Goal: Task Accomplishment & Management: Manage account settings

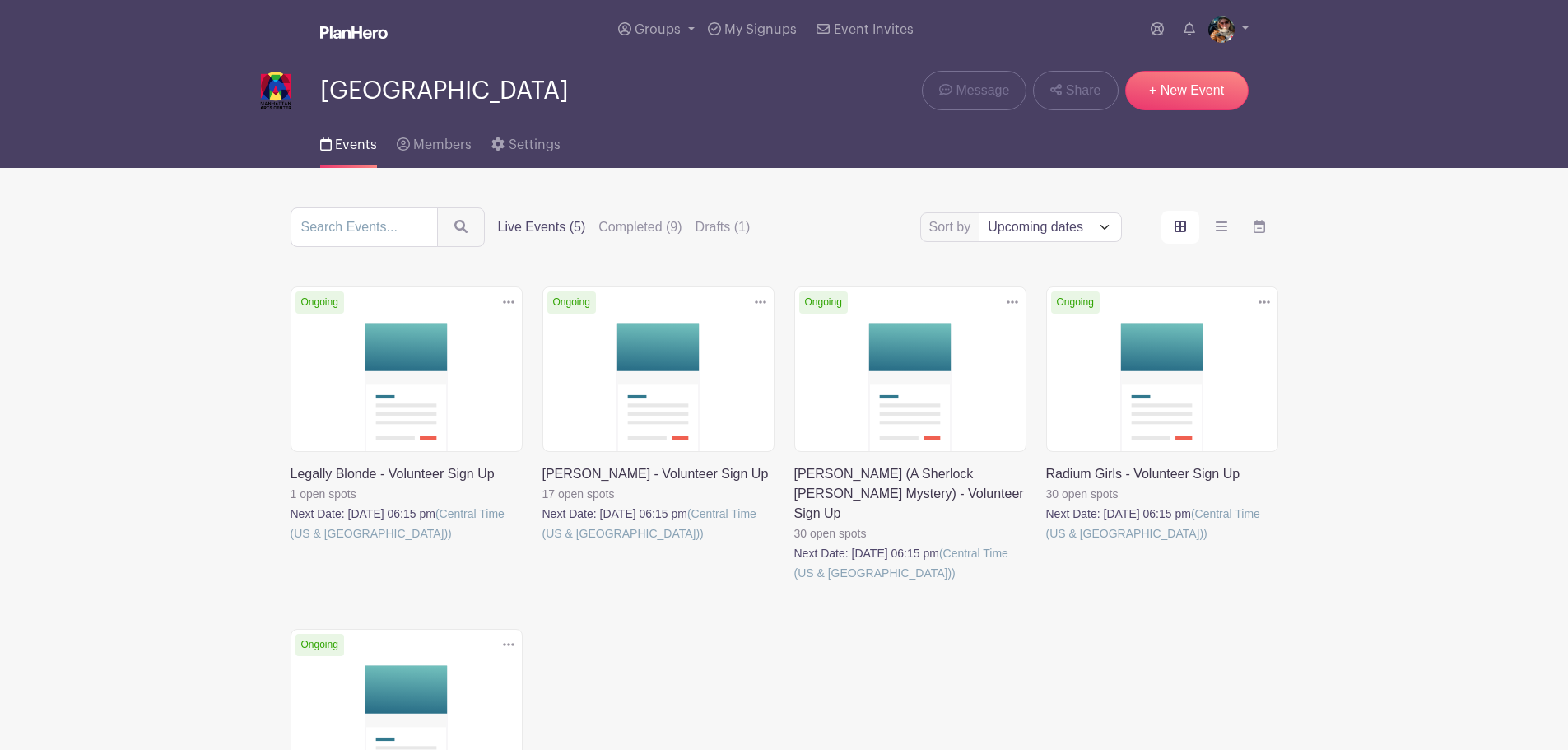
click at [291, 543] on link at bounding box center [291, 543] width 0 height 0
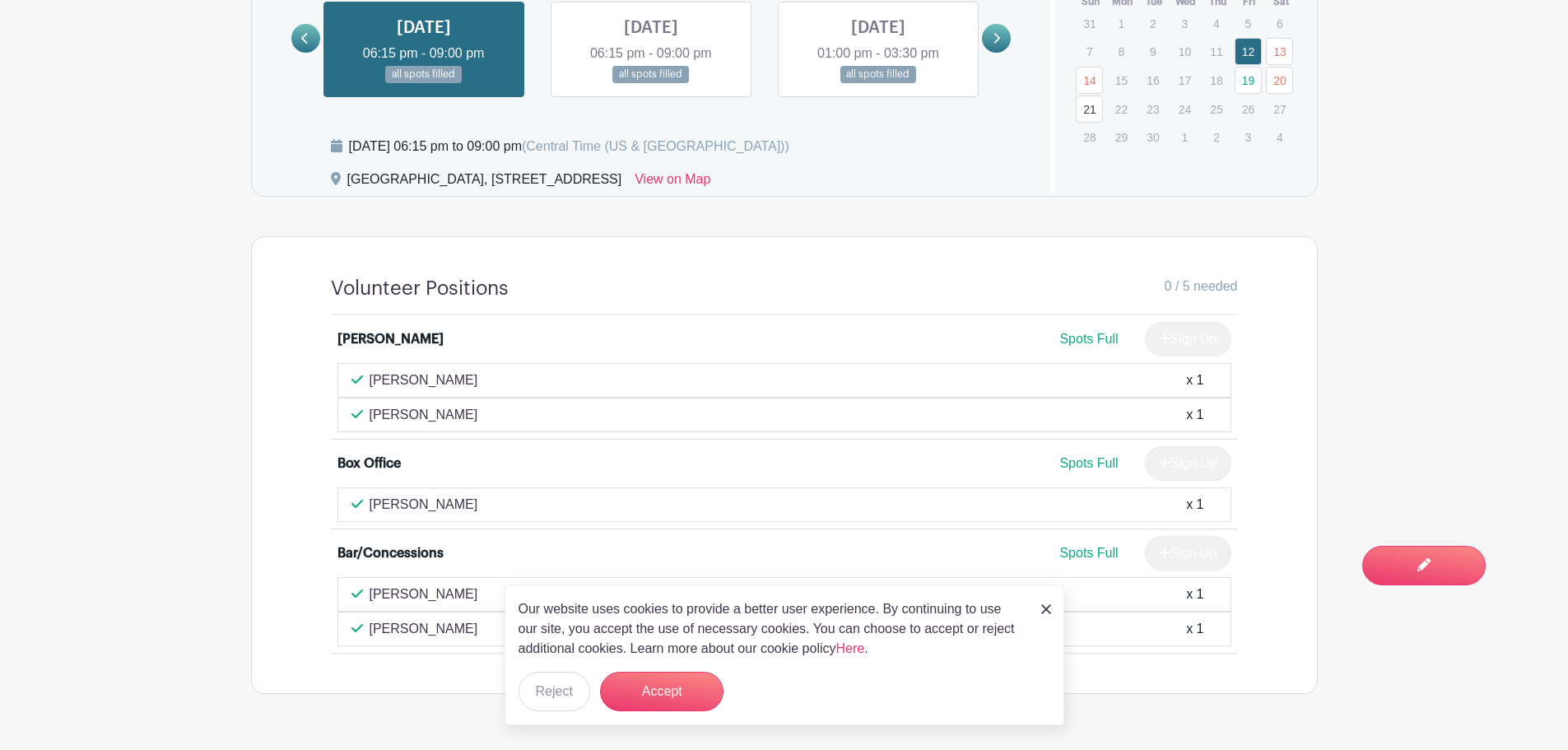
scroll to position [1291, 0]
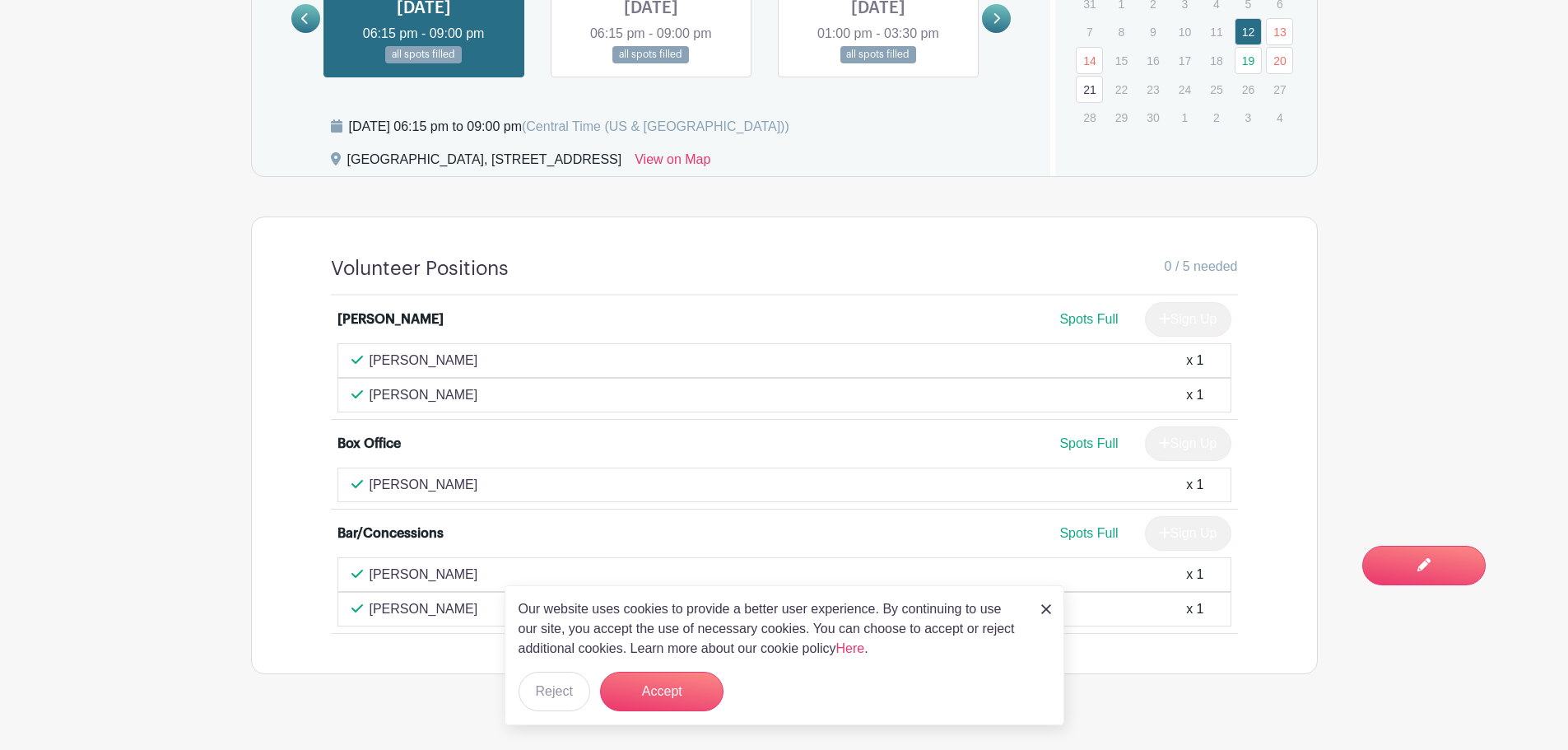
click at [1041, 608] on img at bounding box center [1046, 609] width 10 height 10
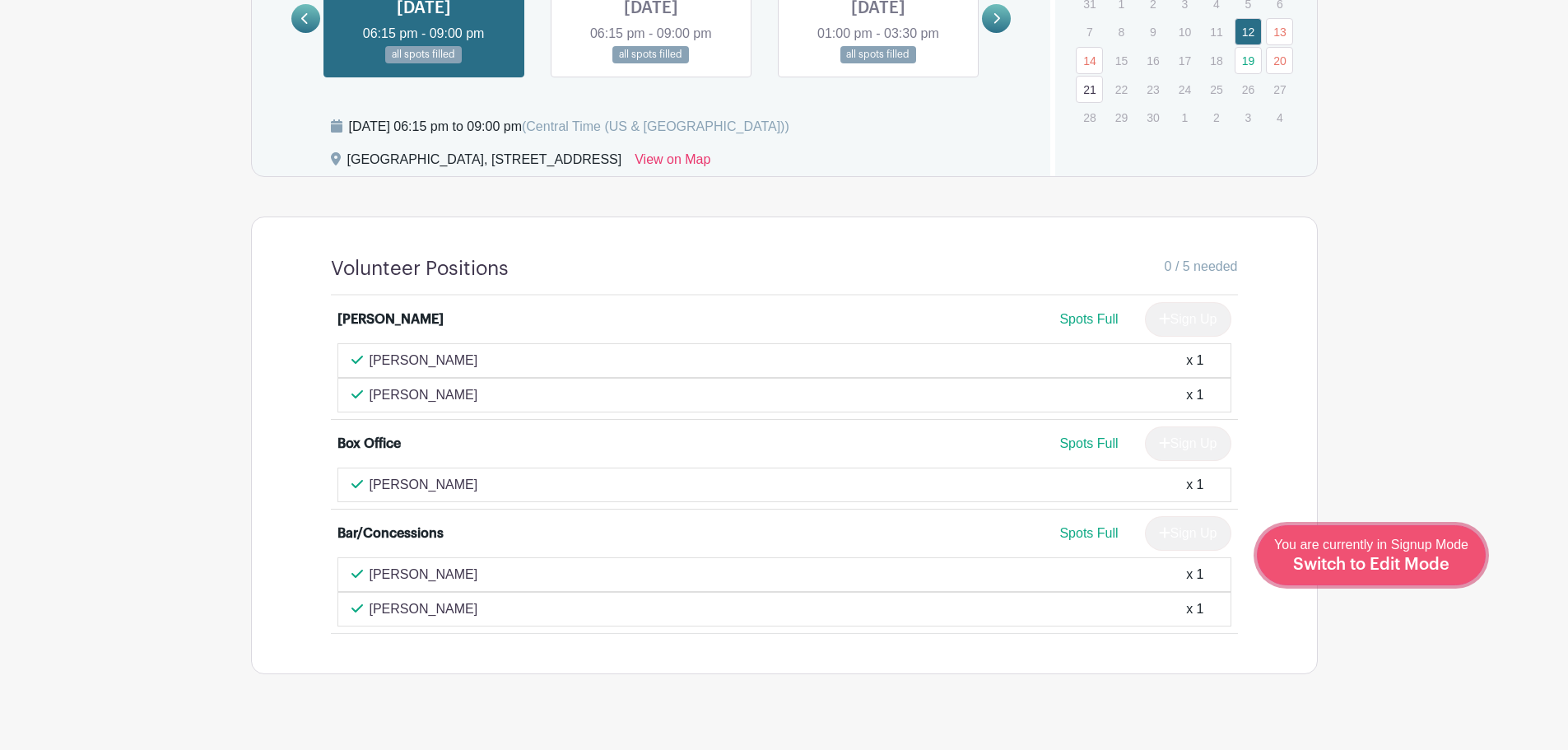
click at [1408, 568] on span "Switch to Edit Mode" at bounding box center [1372, 565] width 157 height 17
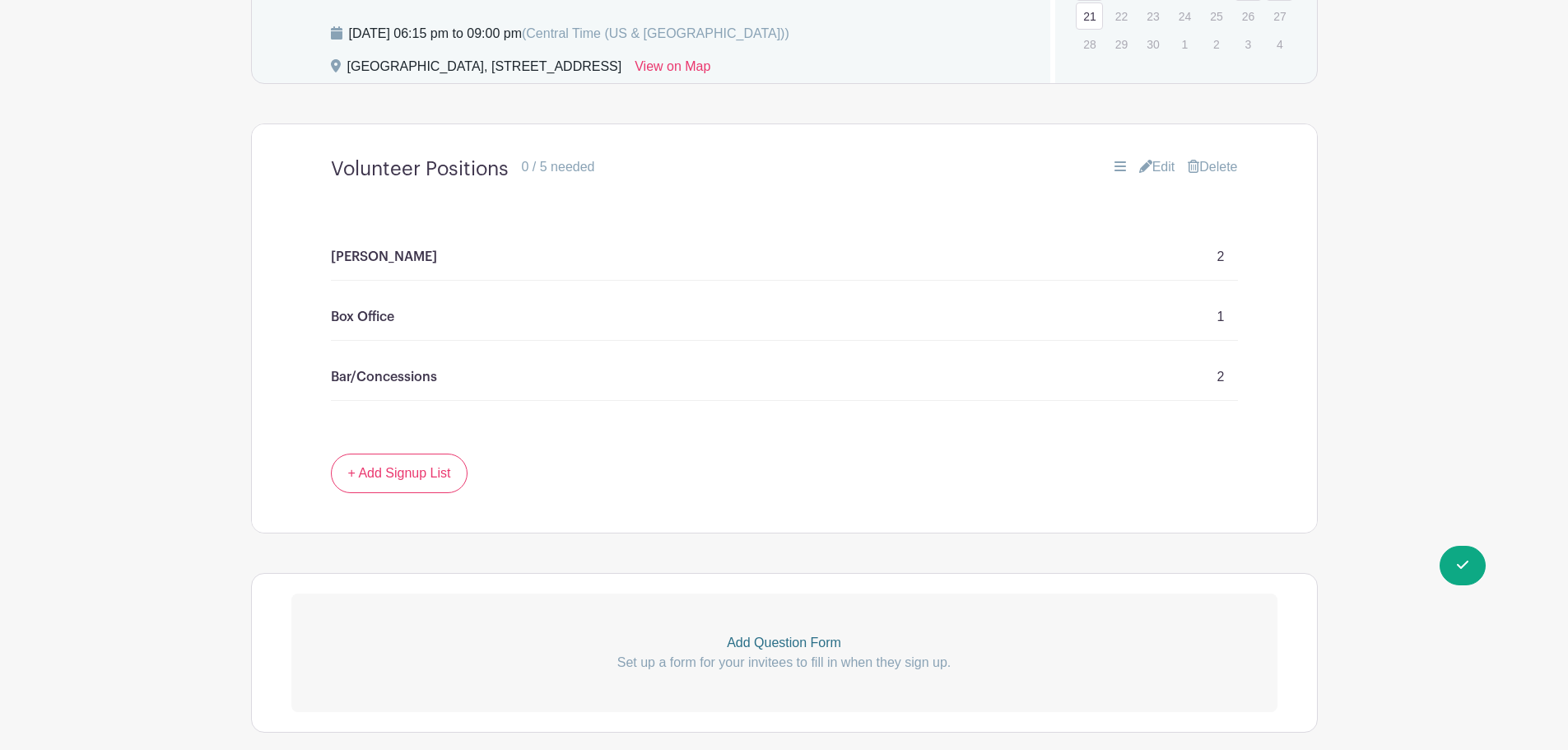
scroll to position [1469, 0]
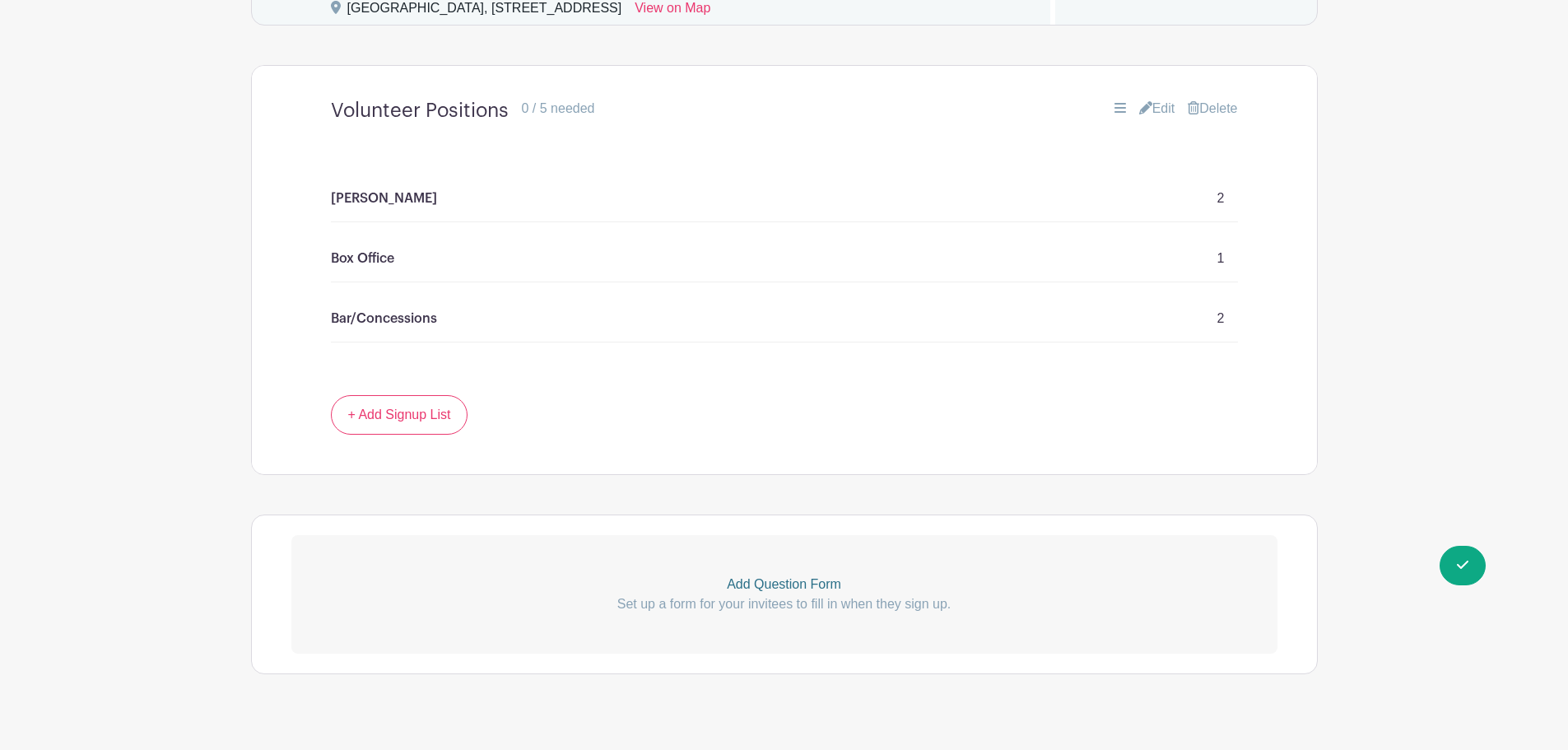
click at [364, 248] on p "Box Office" at bounding box center [362, 257] width 64 height 19
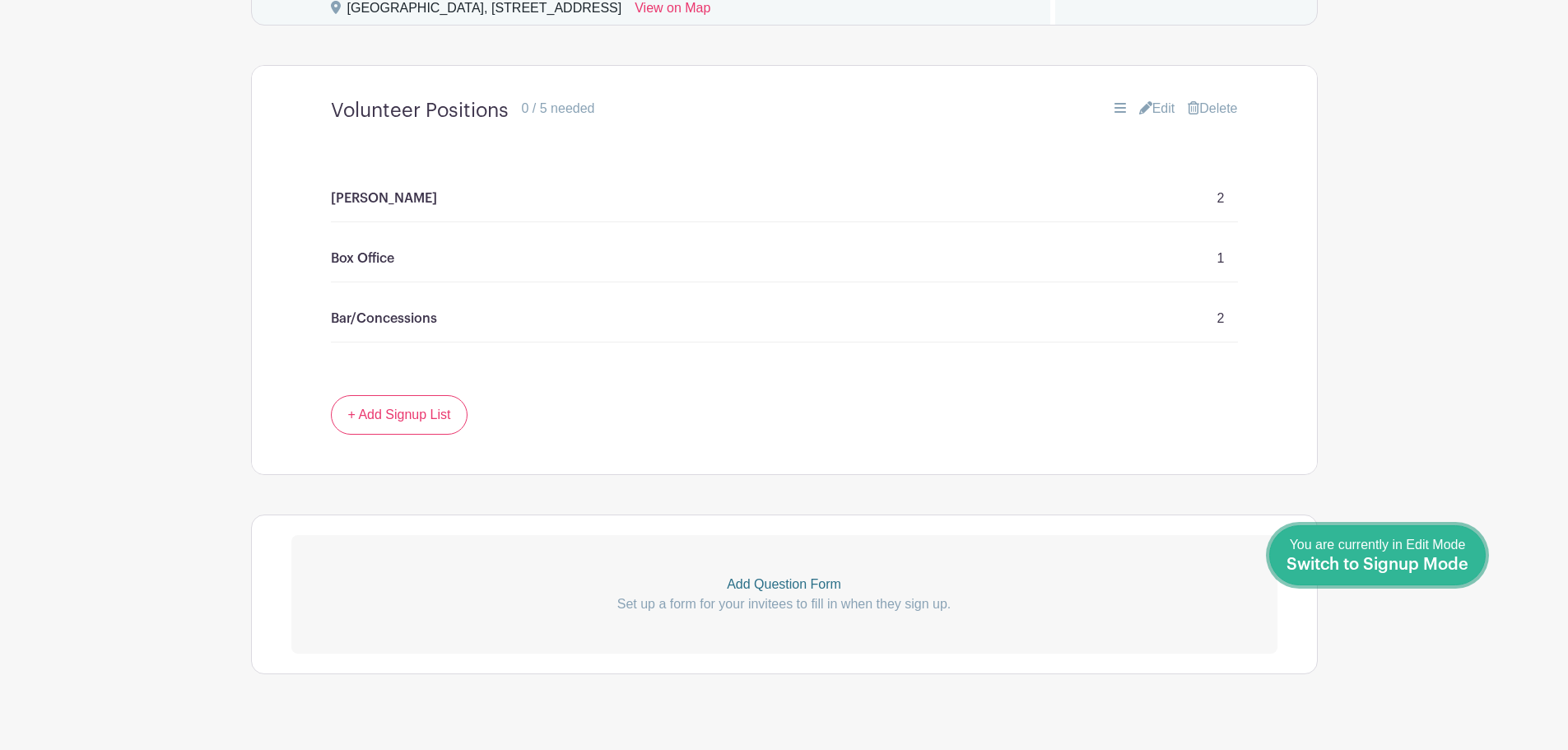
click at [1478, 571] on link "Done Editing You are currently in Edit Mode Switch to Signup Mode" at bounding box center [1377, 554] width 217 height 60
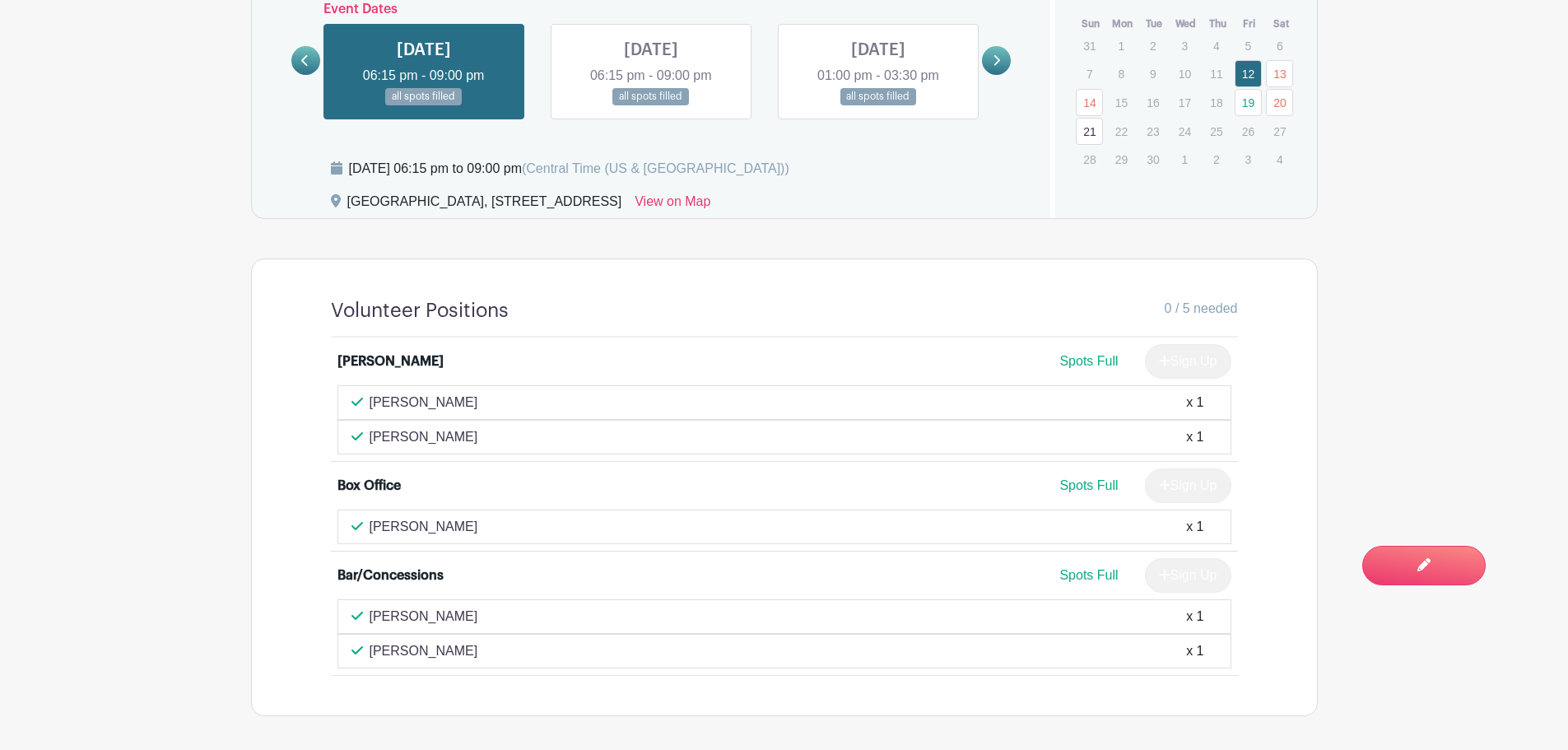
scroll to position [1291, 0]
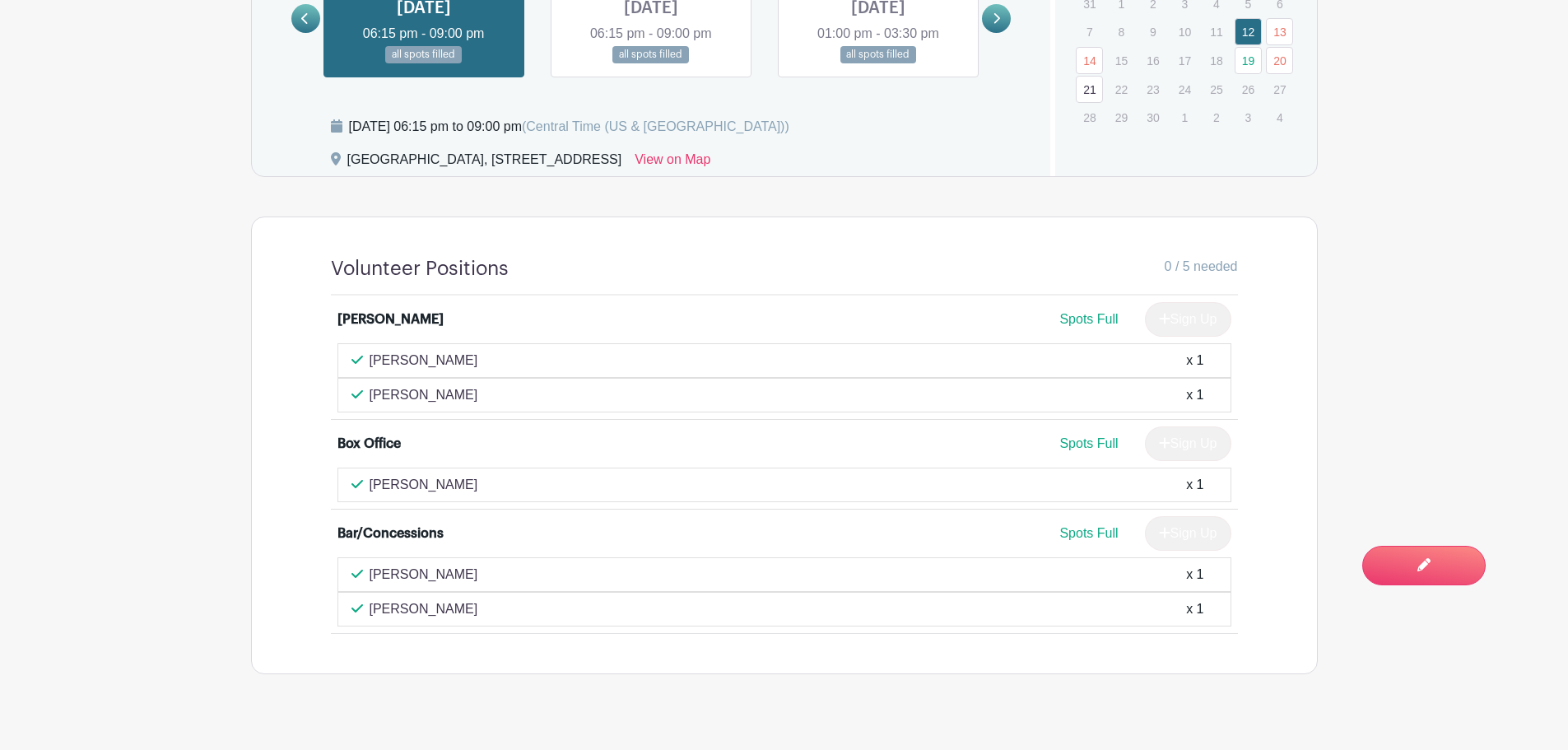
click at [357, 480] on icon at bounding box center [357, 483] width 11 height 8
click at [397, 475] on p "[PERSON_NAME]" at bounding box center [424, 484] width 109 height 19
click at [633, 475] on div "[PERSON_NAME] x 1" at bounding box center [784, 484] width 866 height 19
click at [1185, 475] on div "[PERSON_NAME] x 1" at bounding box center [784, 484] width 866 height 19
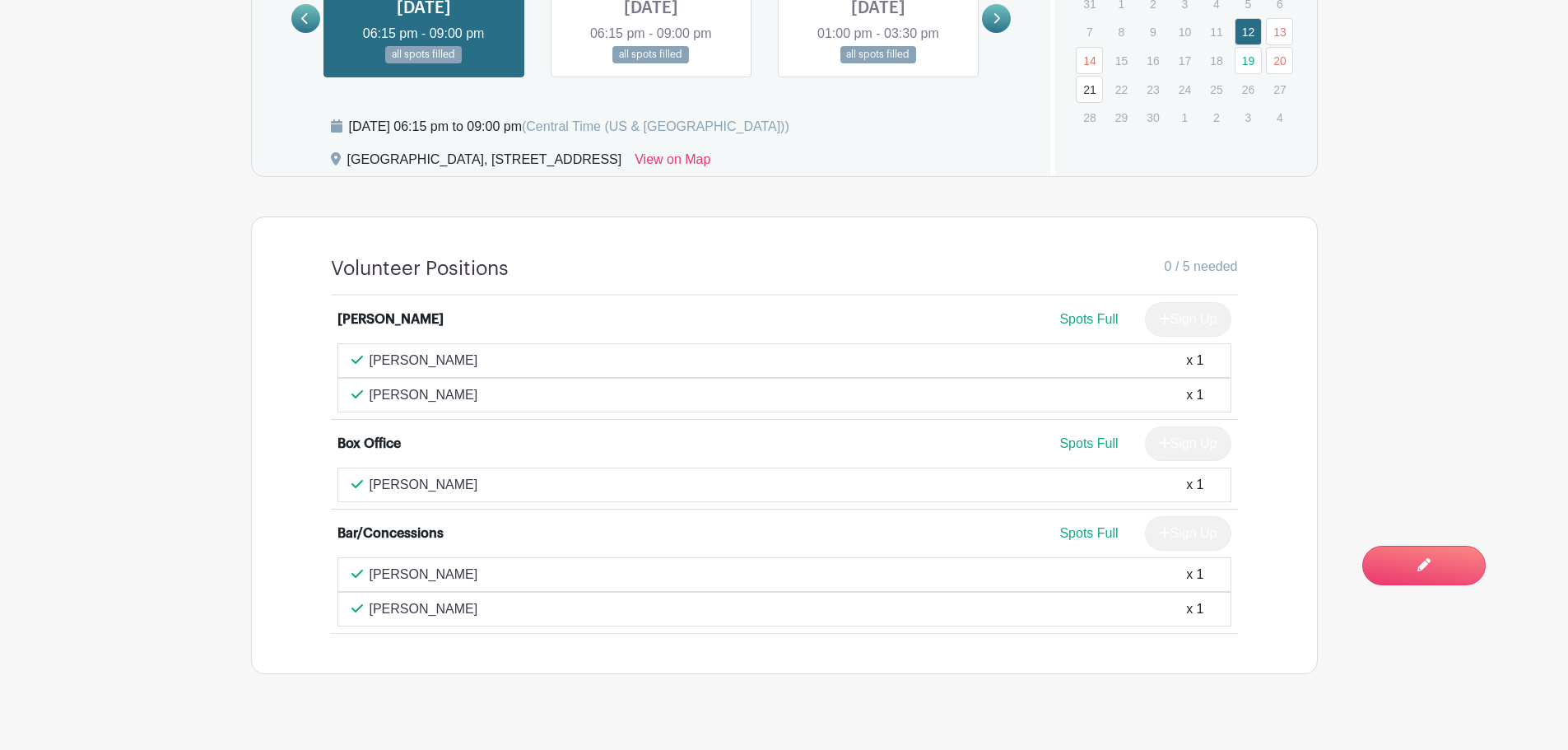
click at [1197, 475] on div "x 1" at bounding box center [1194, 484] width 18 height 19
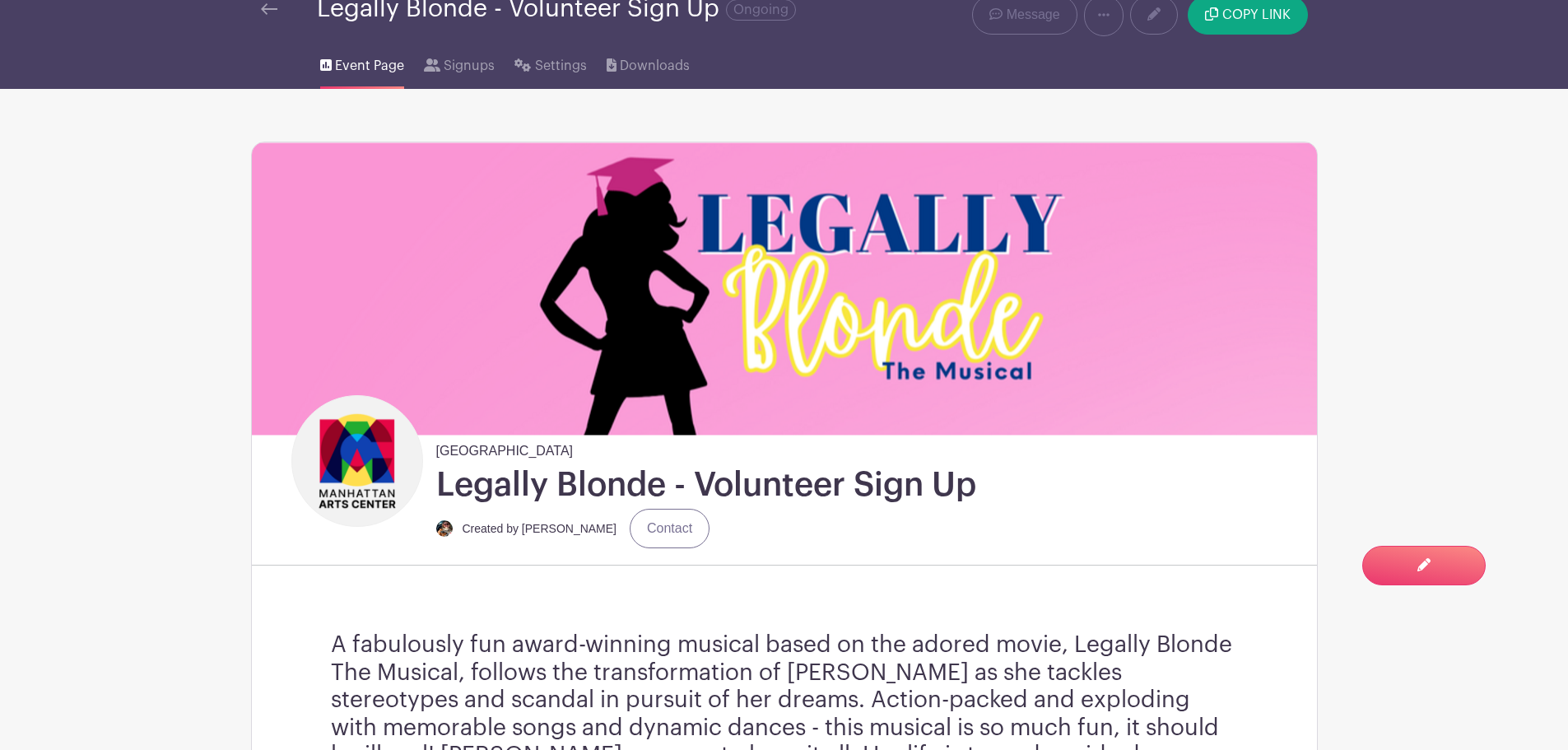
scroll to position [0, 0]
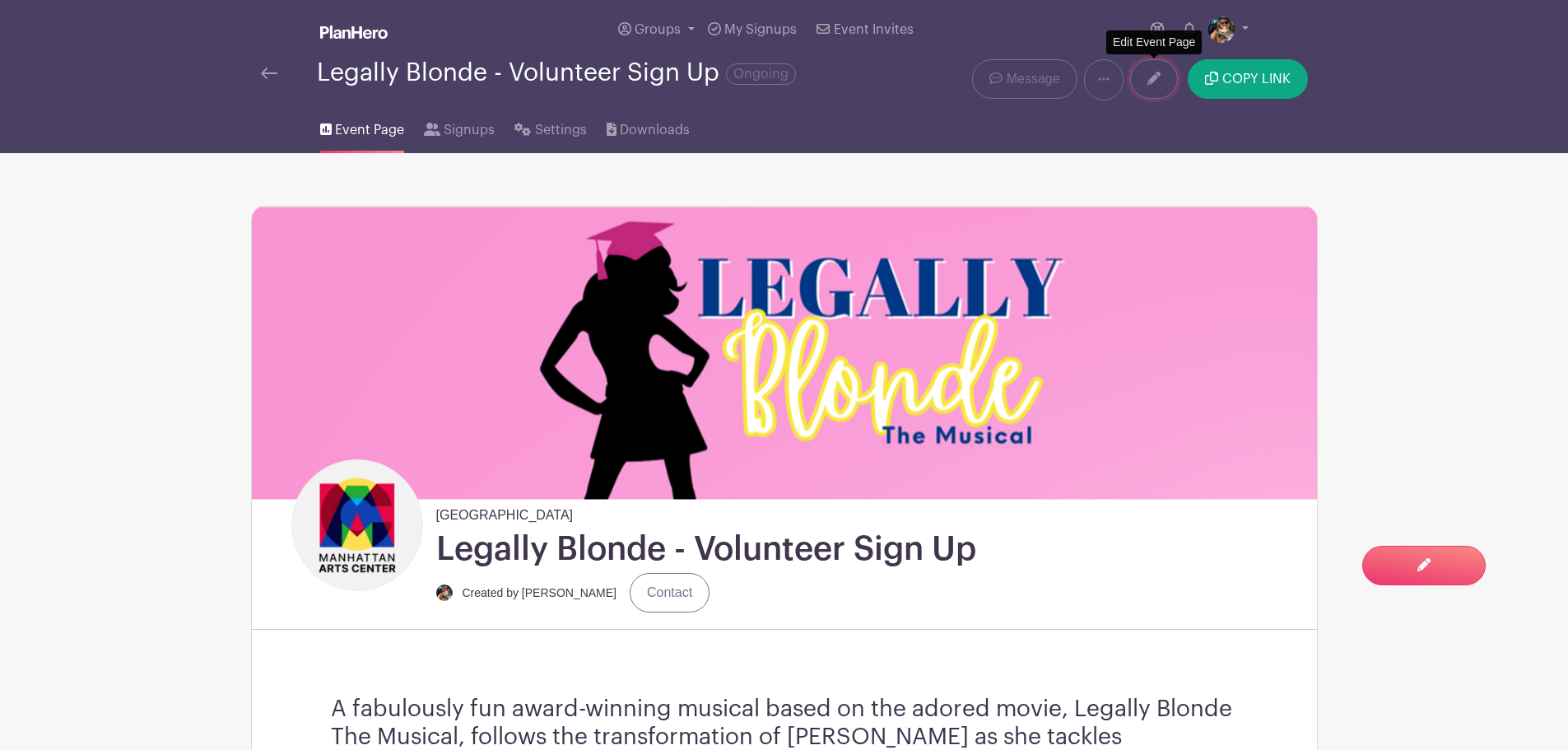
click at [1147, 89] on link at bounding box center [1154, 78] width 48 height 40
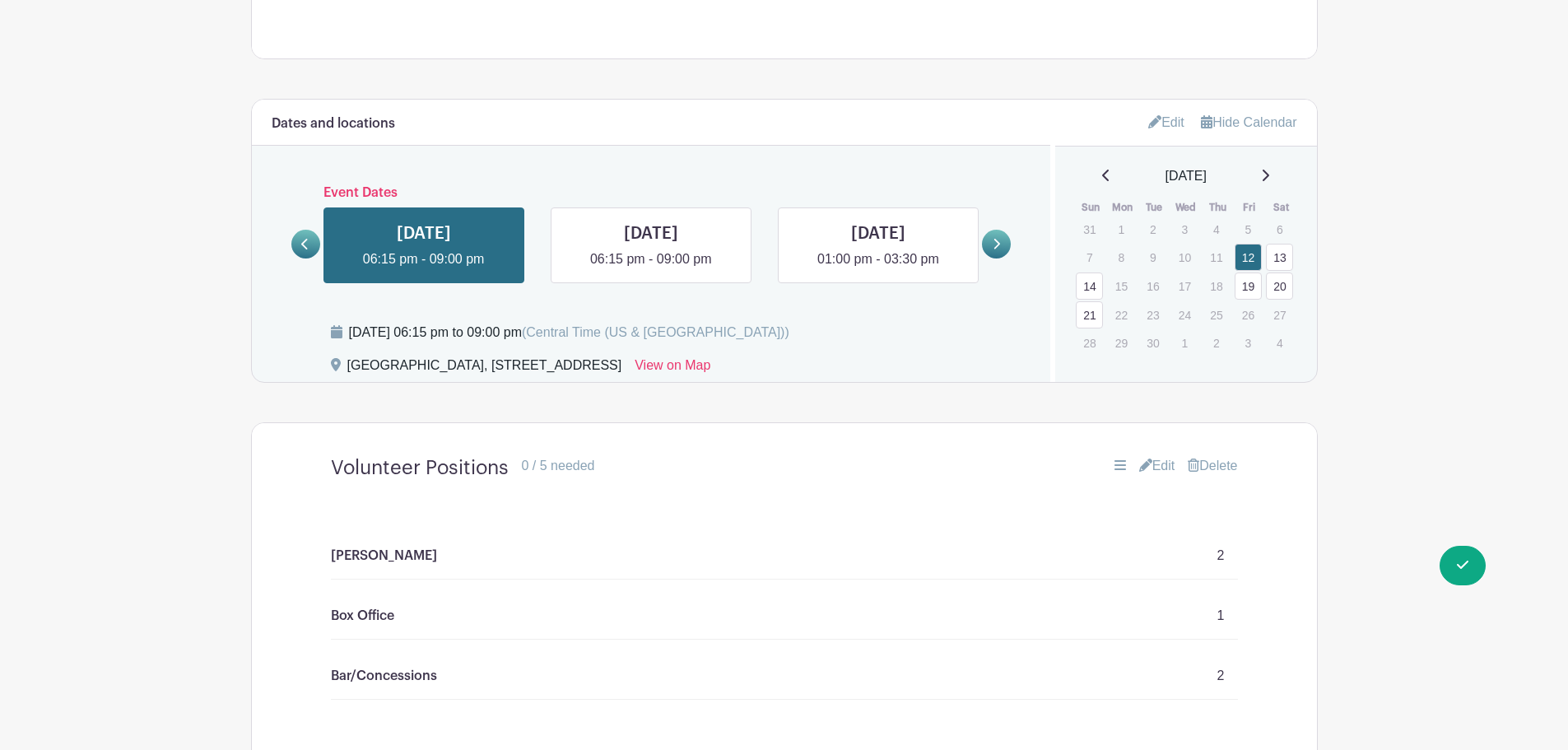
scroll to position [1316, 0]
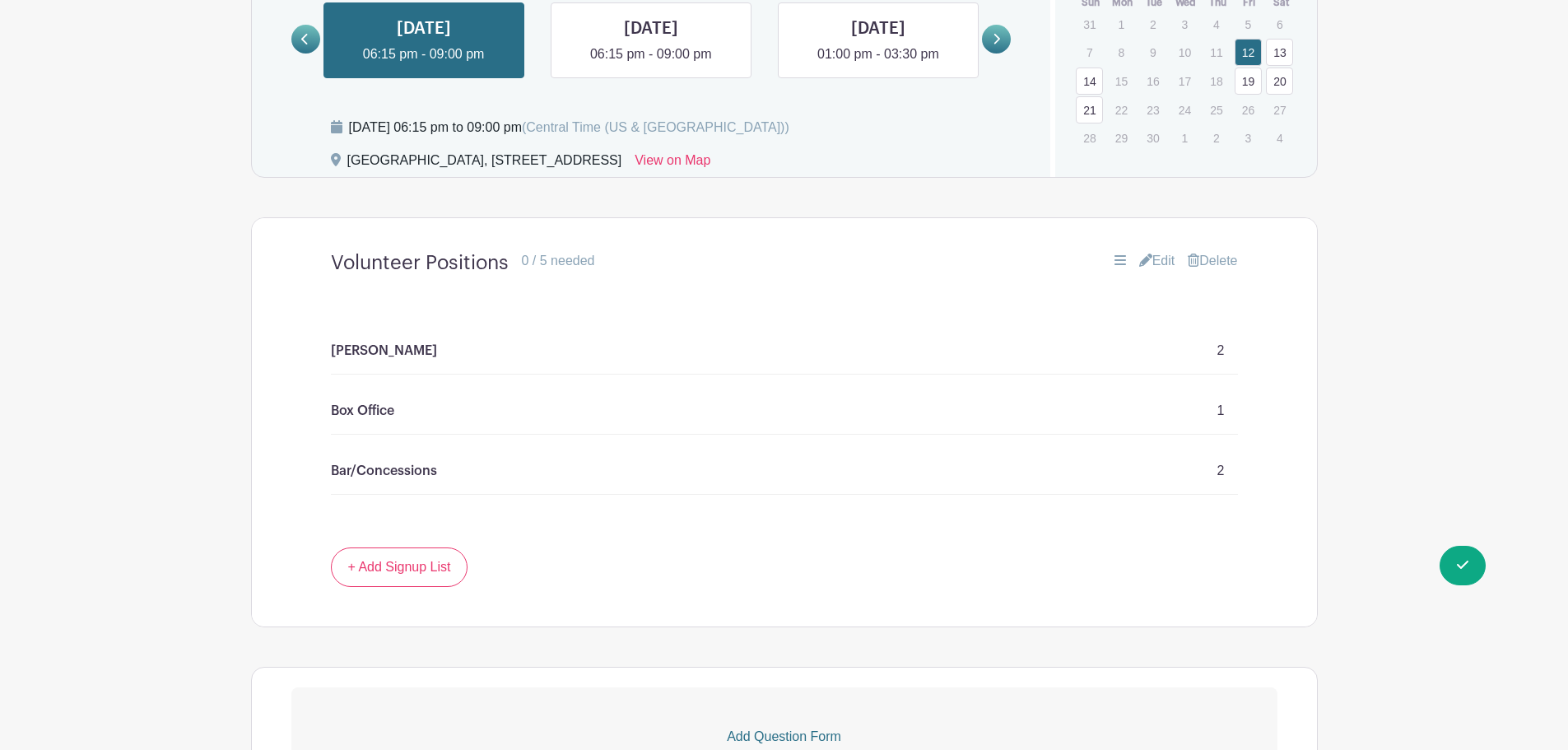
click at [1148, 251] on link "Edit" at bounding box center [1157, 260] width 36 height 19
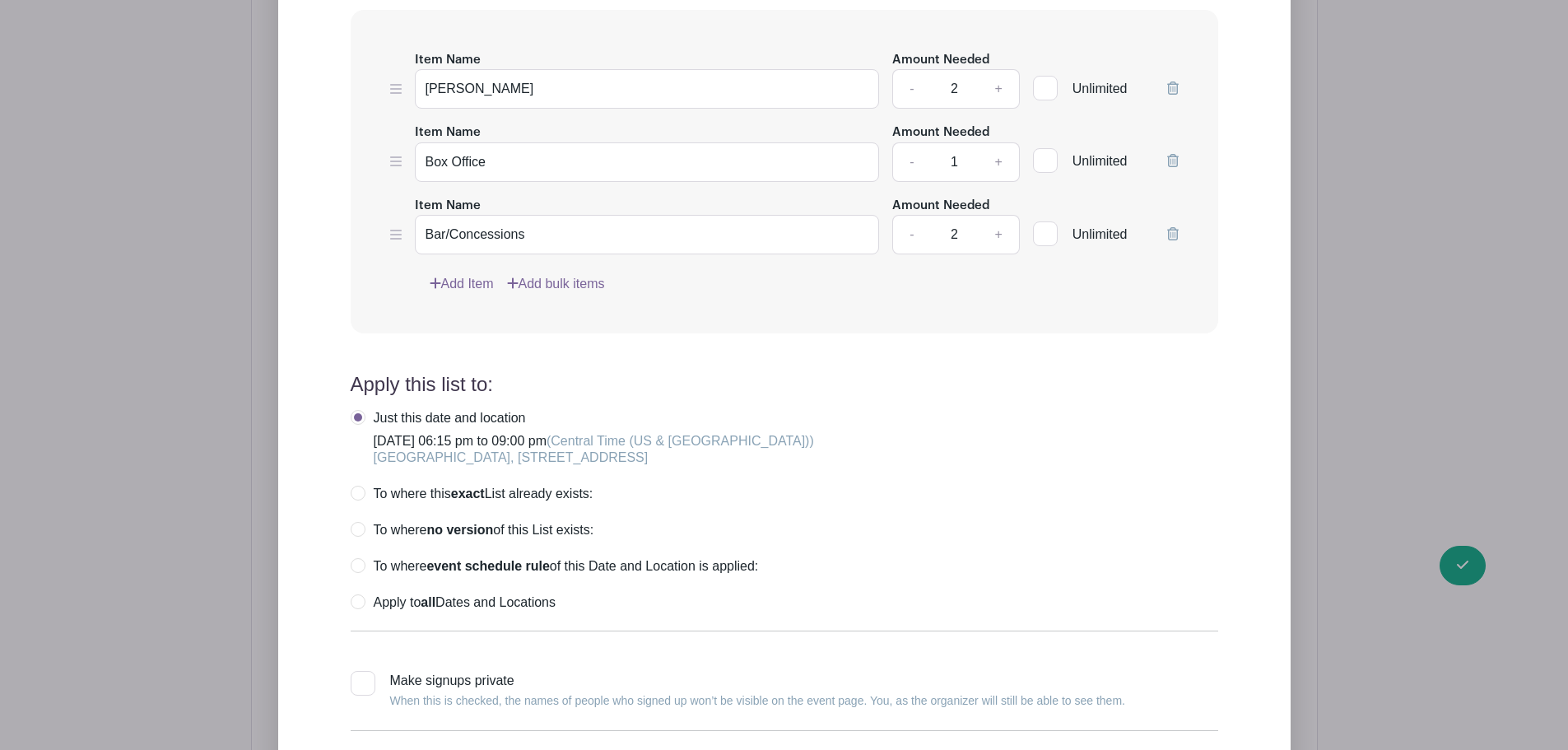
scroll to position [2222, 0]
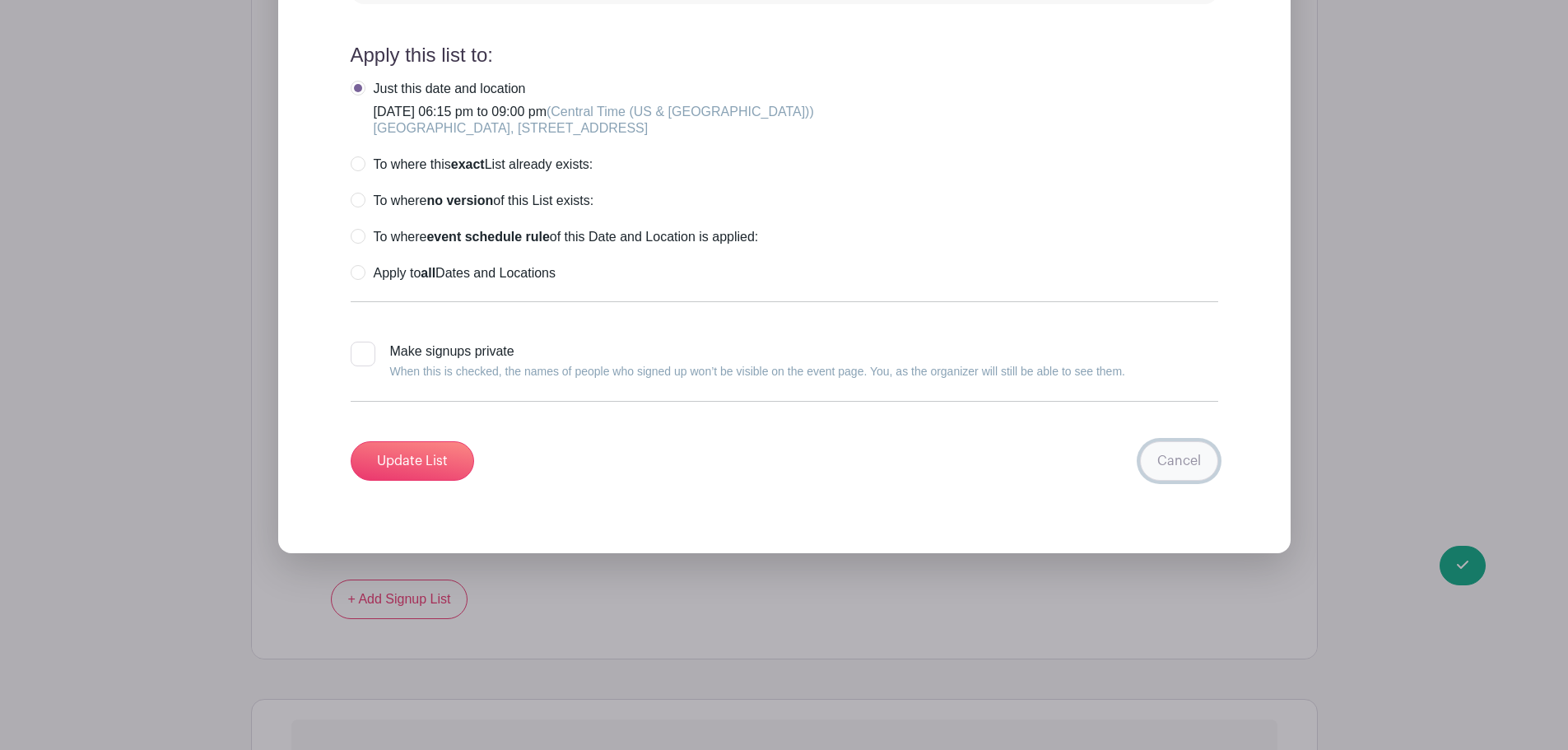
click at [1195, 441] on link "Cancel" at bounding box center [1179, 460] width 78 height 40
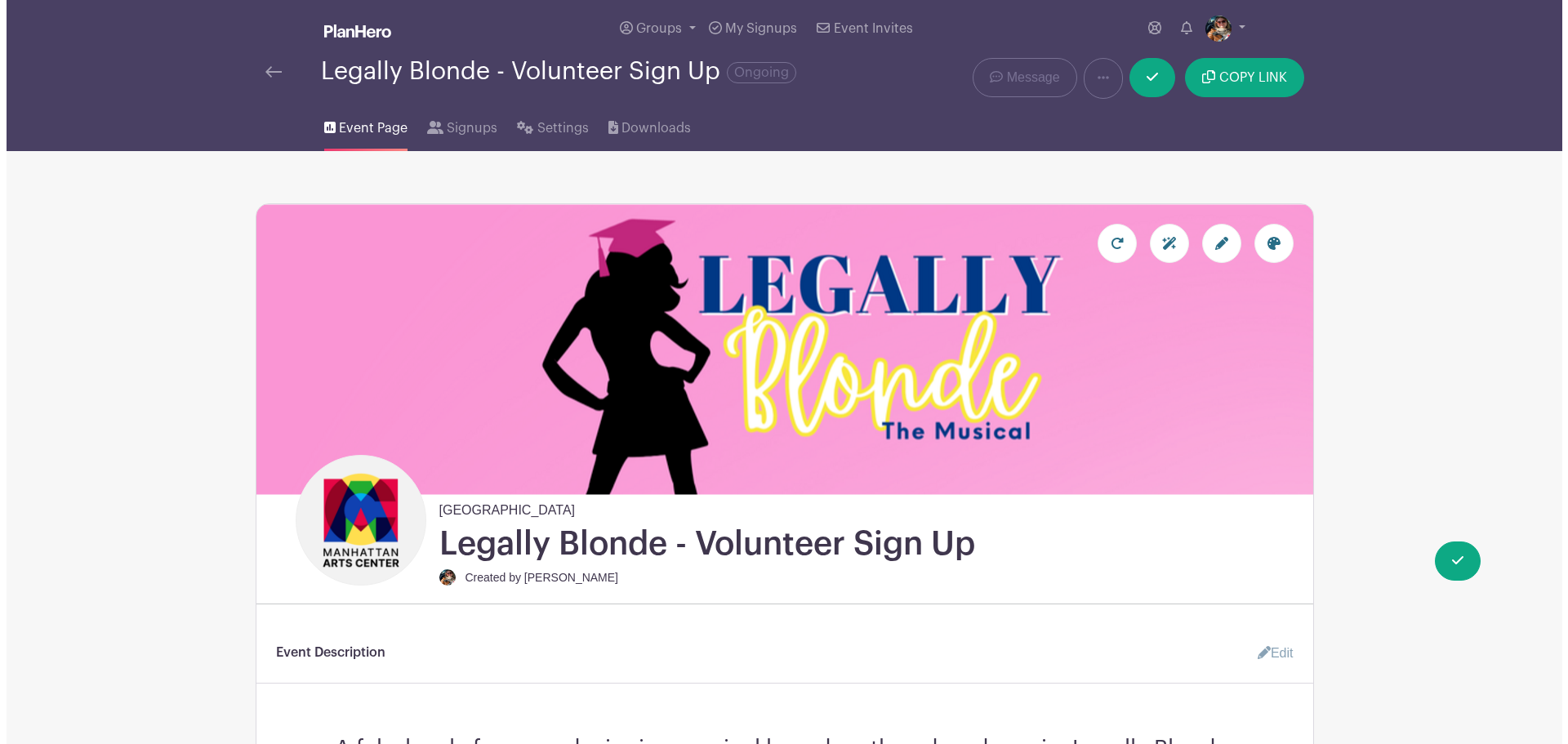
scroll to position [0, 0]
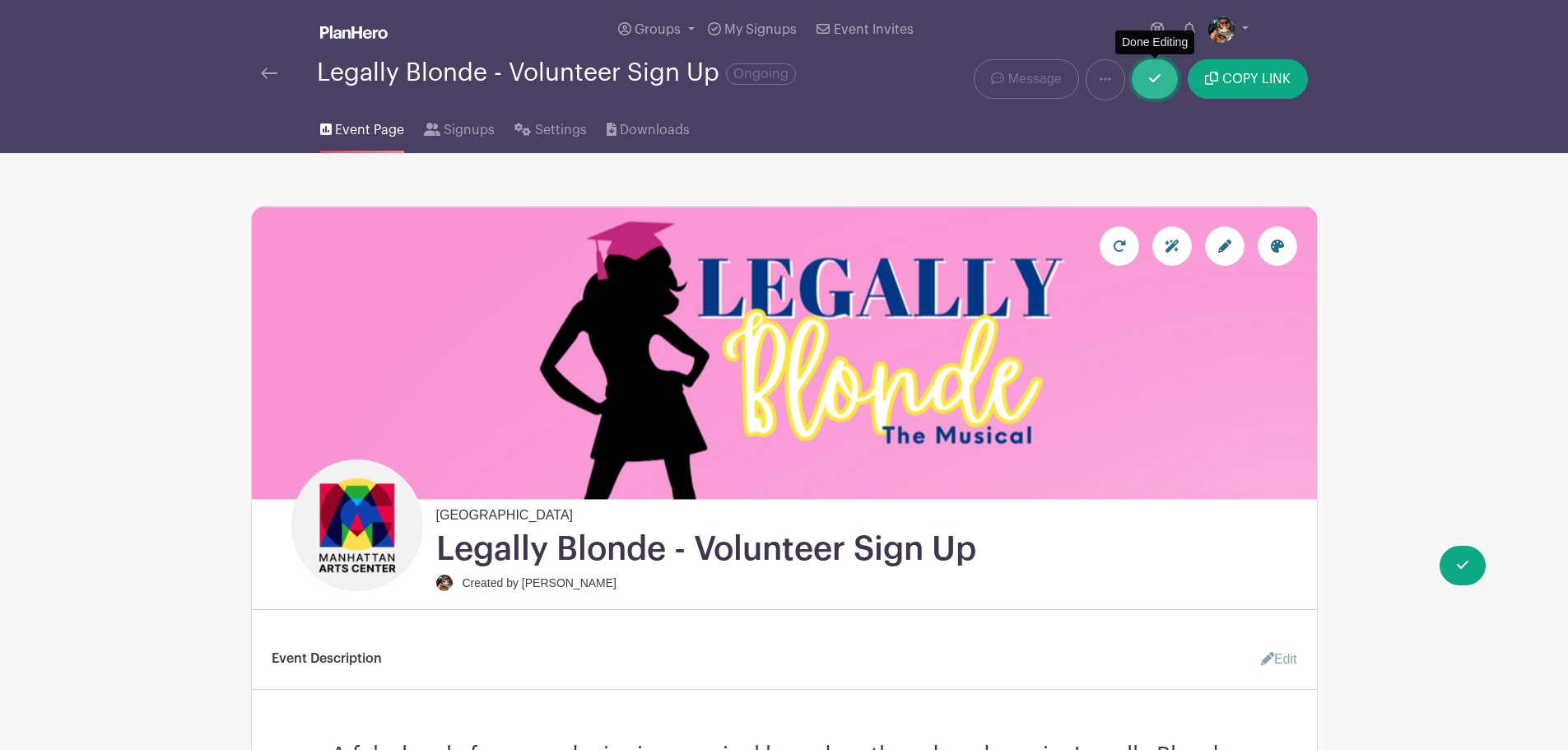
click at [1153, 80] on icon at bounding box center [1154, 77] width 11 height 8
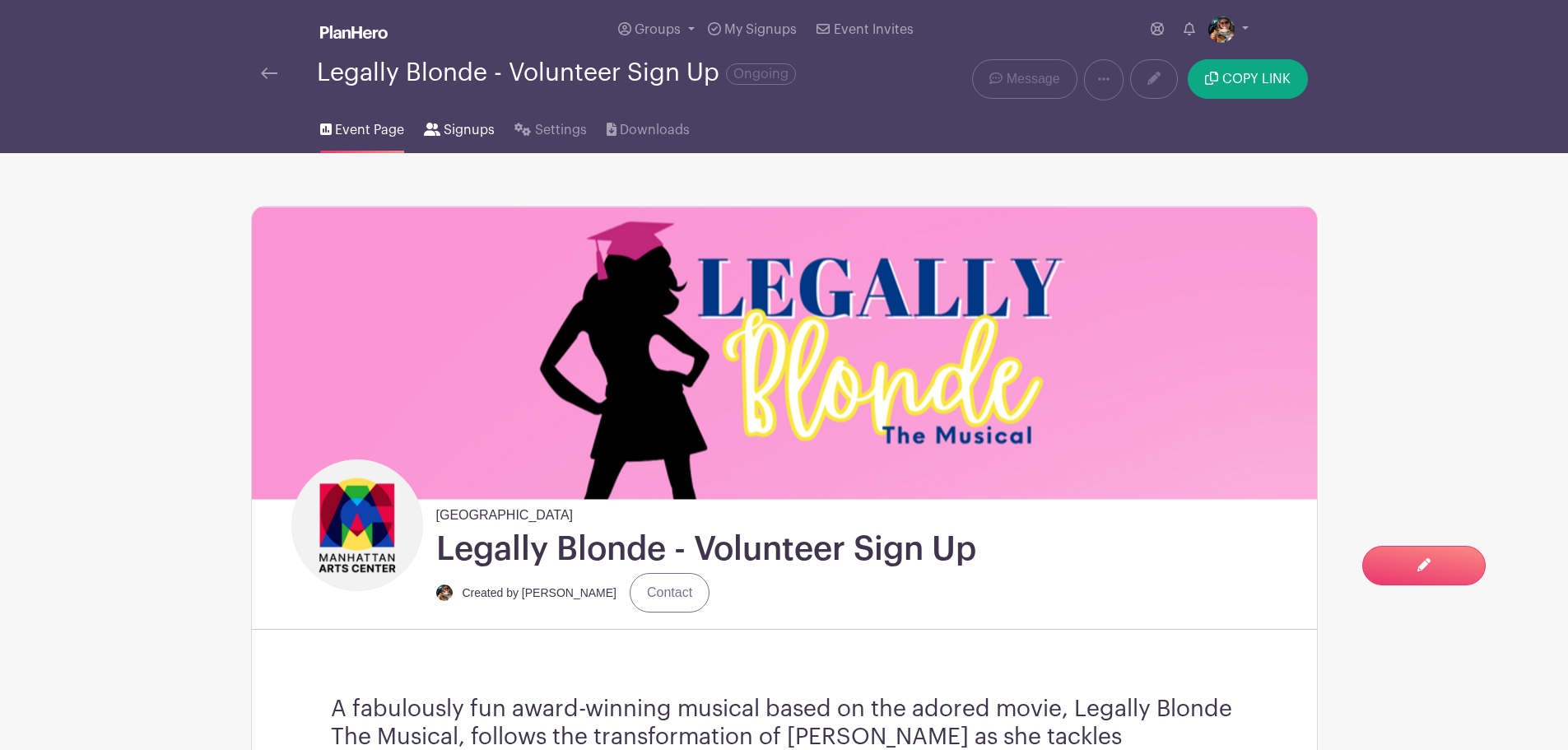
click at [465, 134] on span "Signups" at bounding box center [469, 129] width 51 height 19
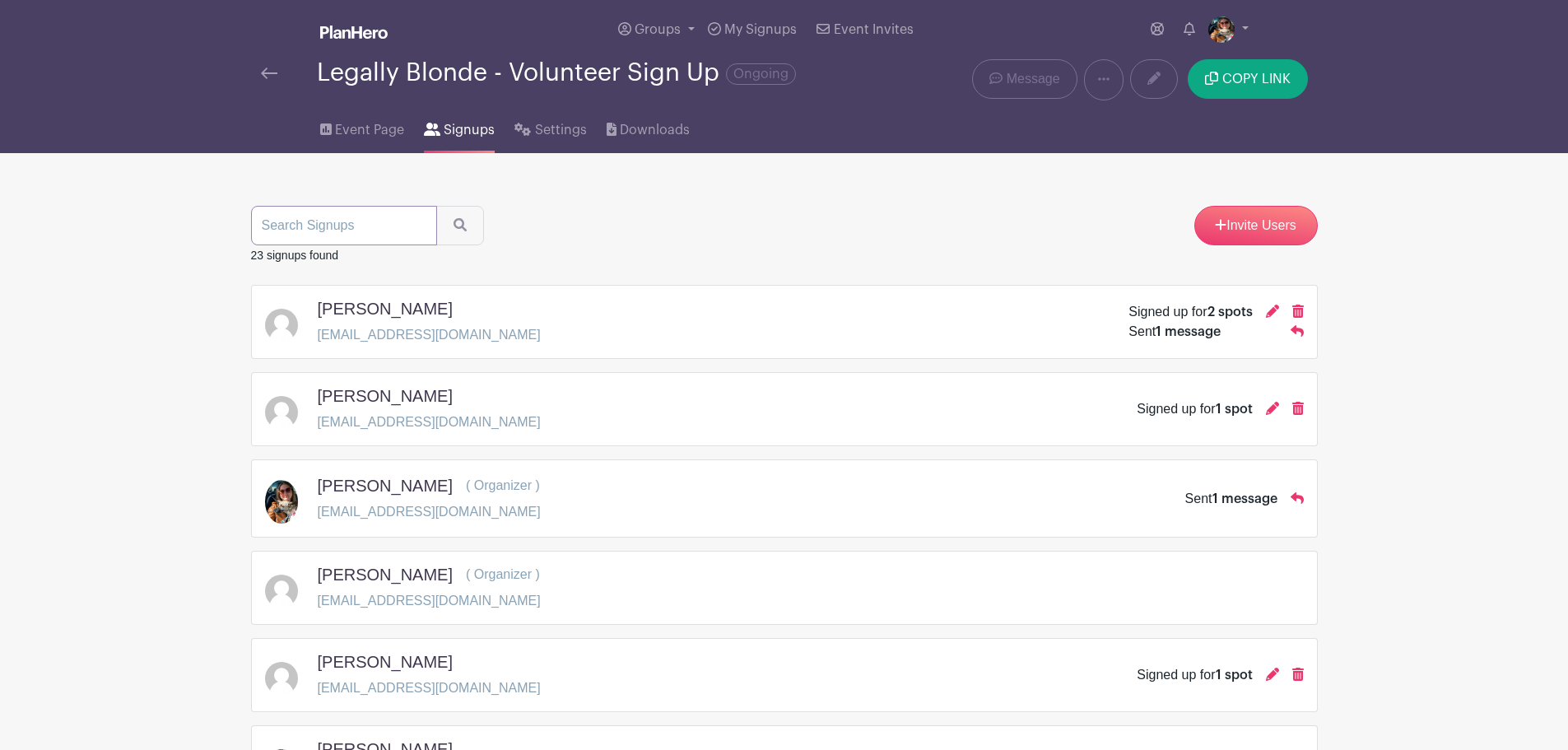
click at [303, 226] on input "search" at bounding box center [344, 225] width 186 height 40
type input "[PERSON_NAME]"
click at [455, 229] on icon "submit" at bounding box center [460, 224] width 13 height 13
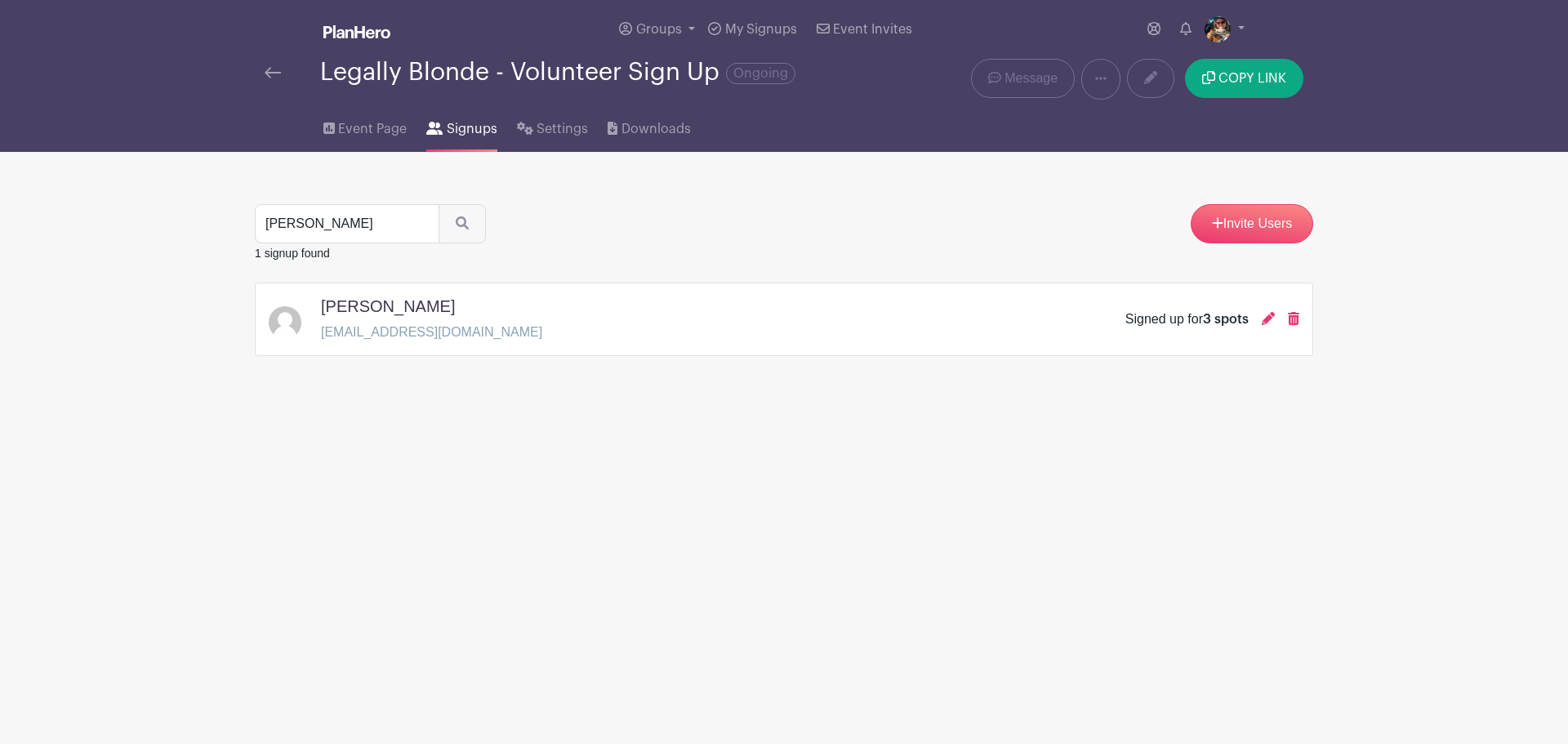
click at [503, 324] on div "[PERSON_NAME] [EMAIL_ADDRESS][DOMAIN_NAME] Signed up for 3 spots" at bounding box center [784, 319] width 1031 height 46
click at [1272, 315] on icon at bounding box center [1268, 318] width 13 height 13
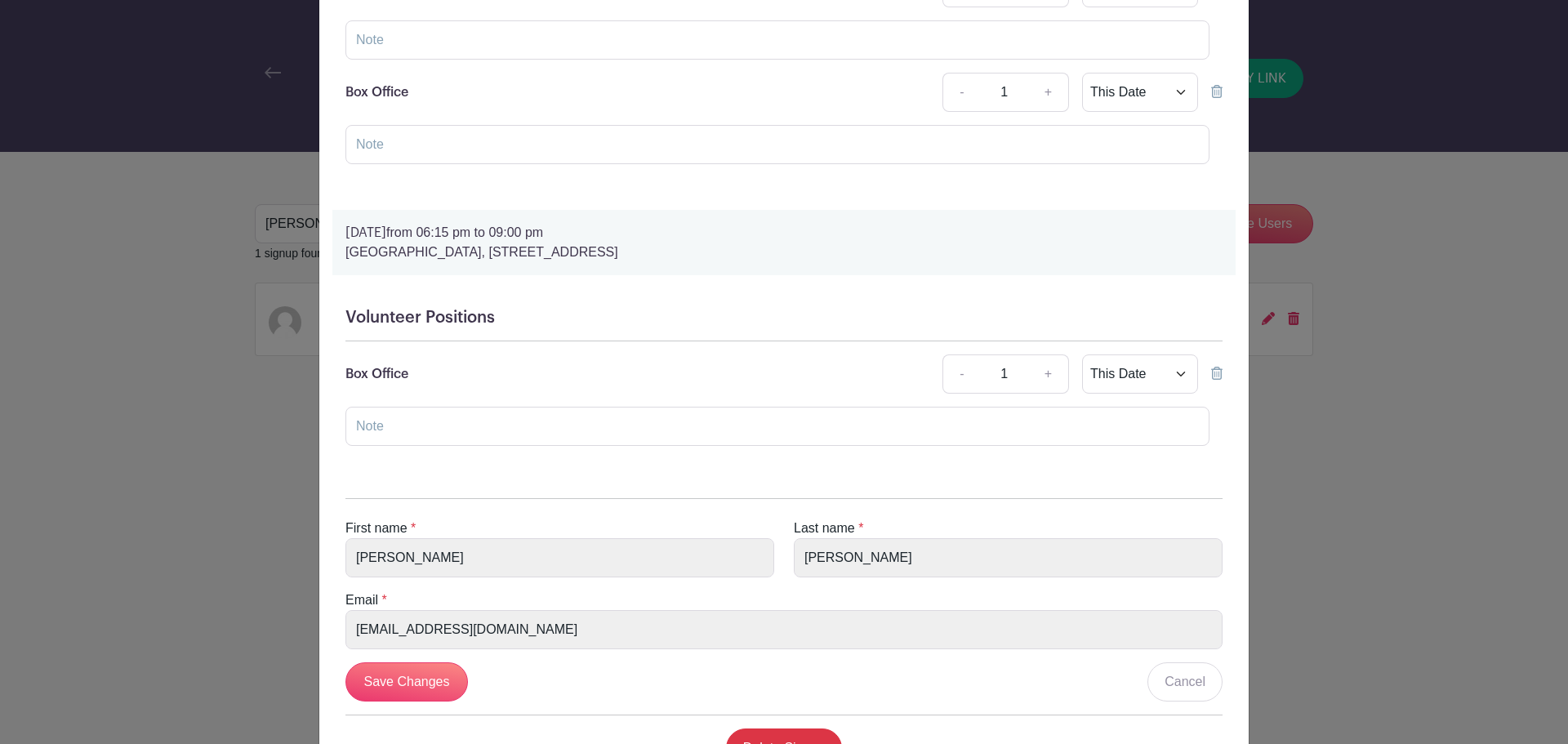
scroll to position [327, 0]
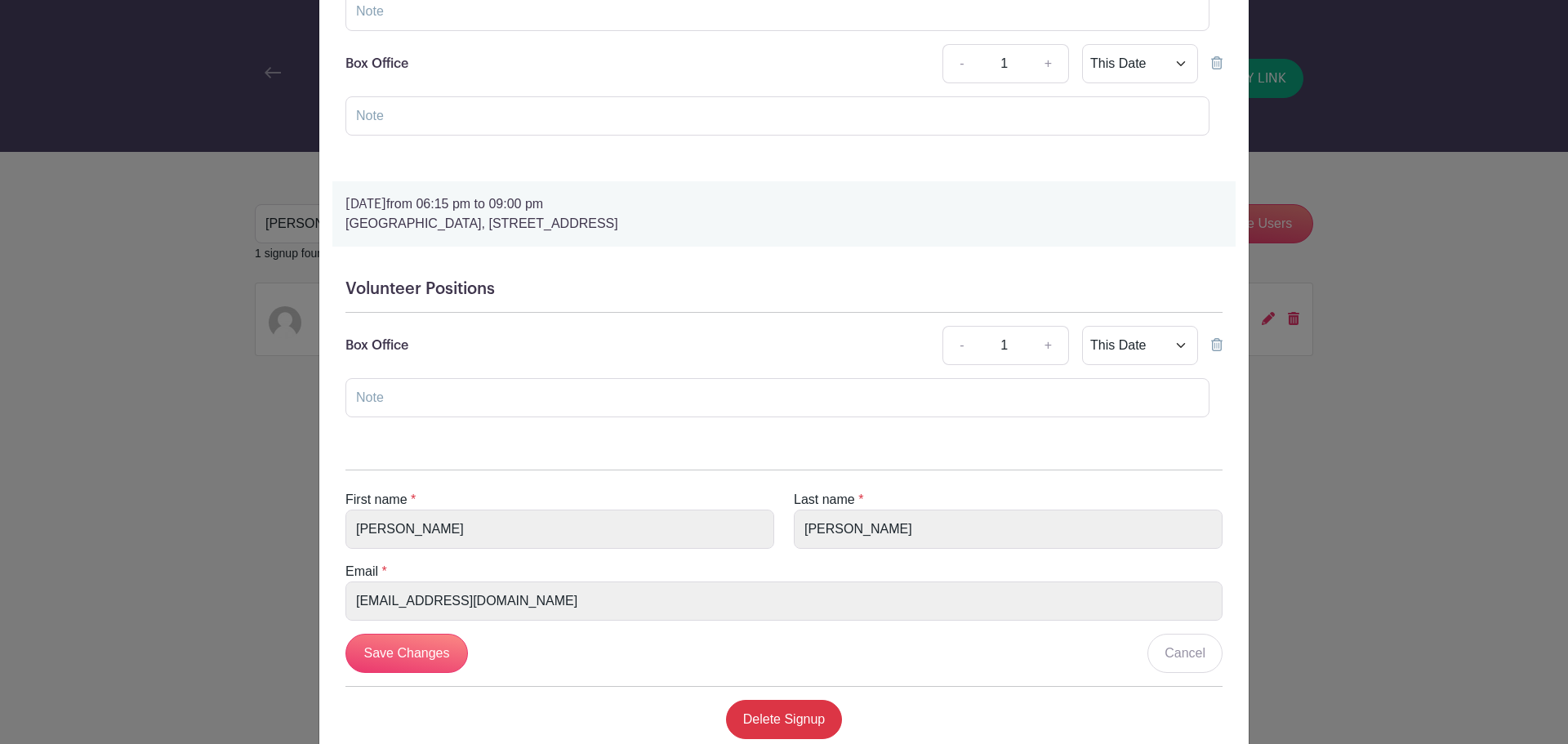
click at [1211, 350] on icon at bounding box center [1217, 344] width 11 height 13
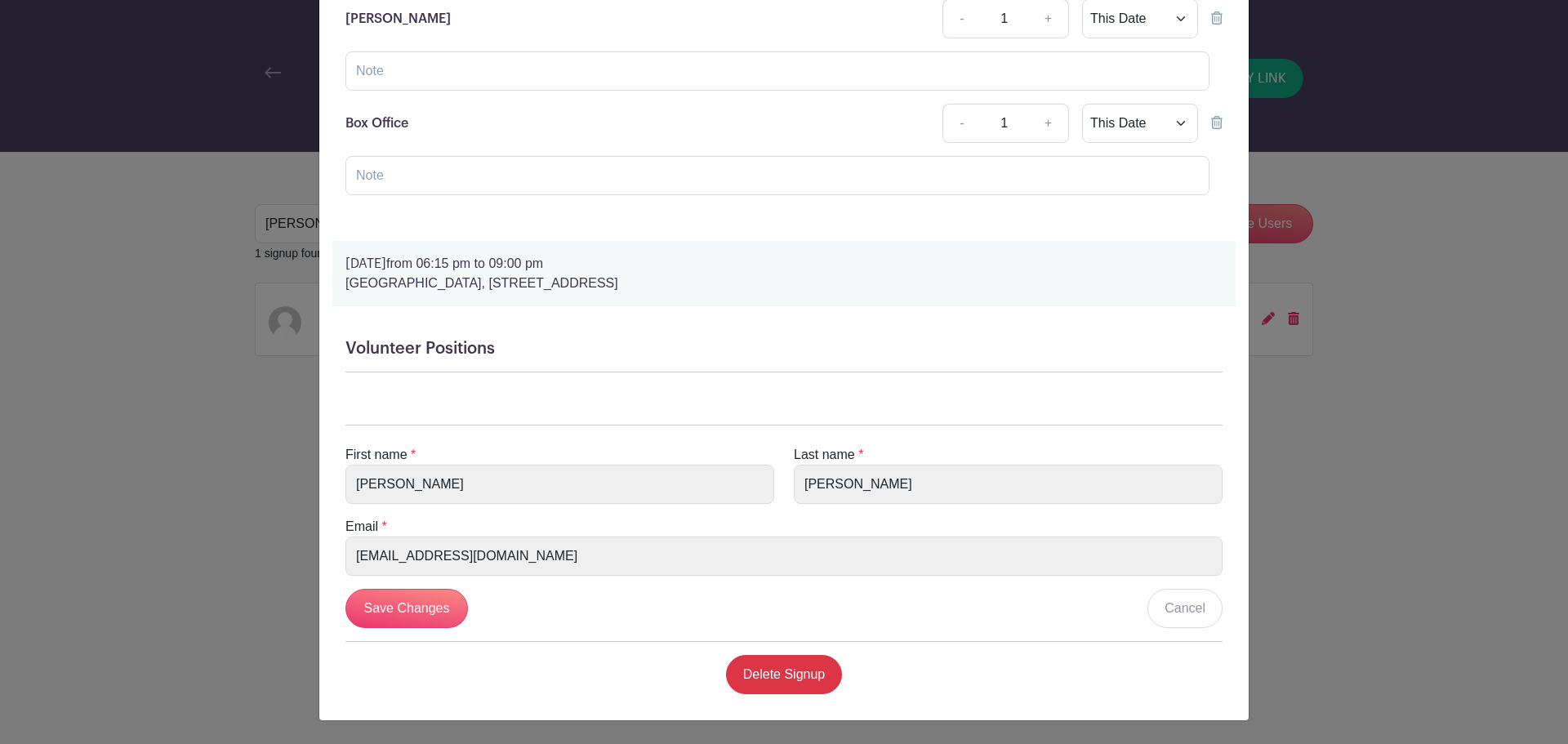
scroll to position [267, 0]
click at [437, 612] on input "Save Changes" at bounding box center [406, 608] width 123 height 39
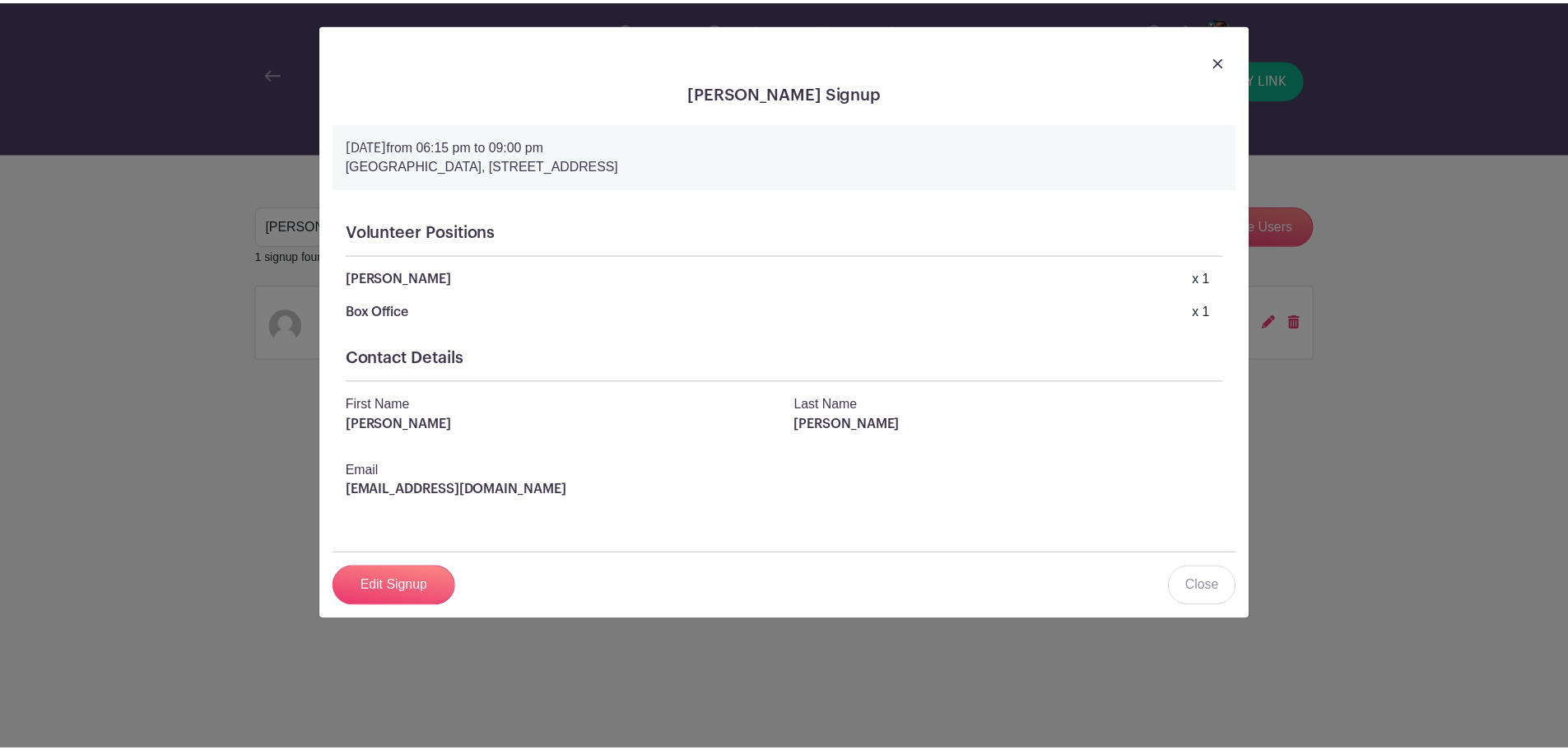
scroll to position [0, 0]
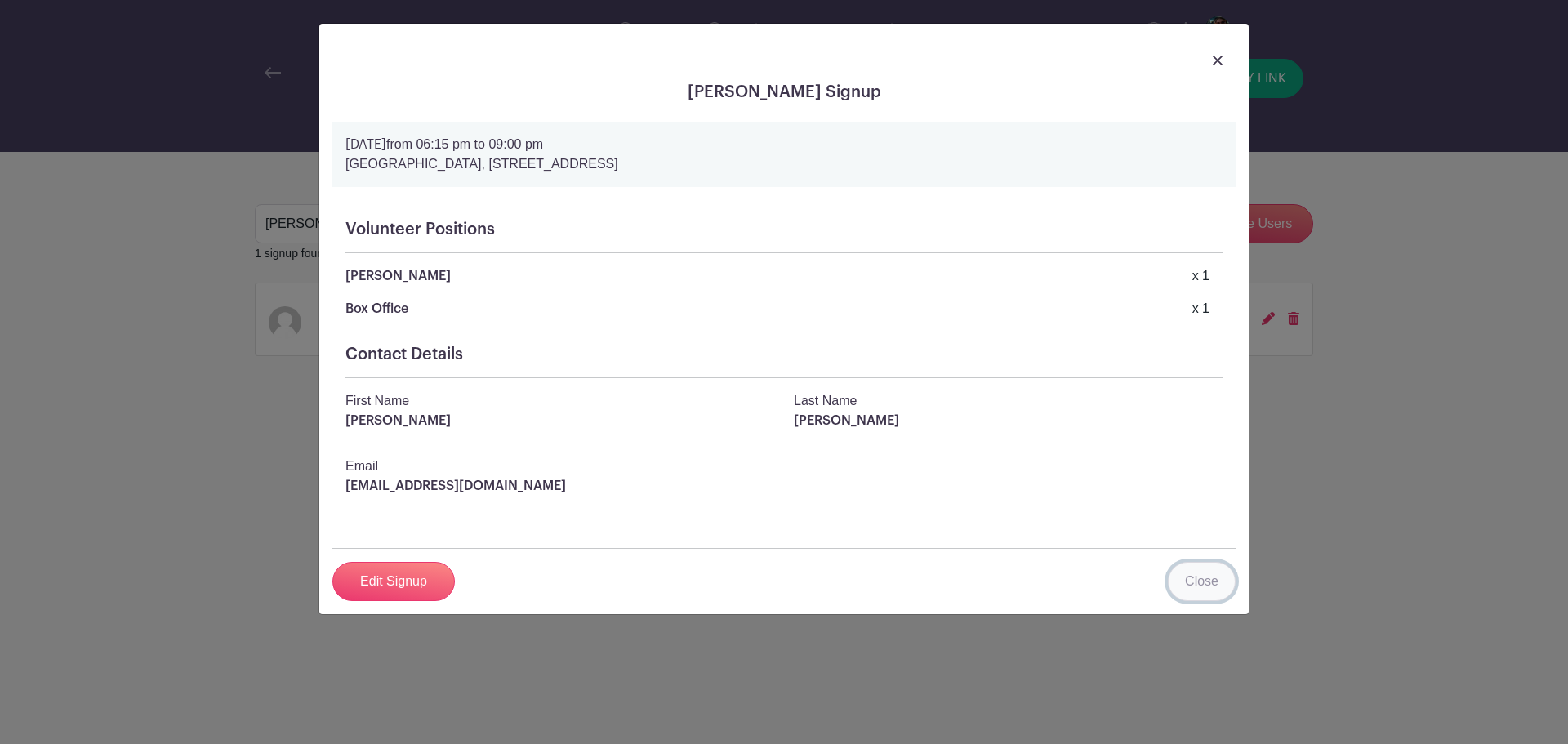
click at [1195, 585] on link "Close" at bounding box center [1202, 581] width 68 height 39
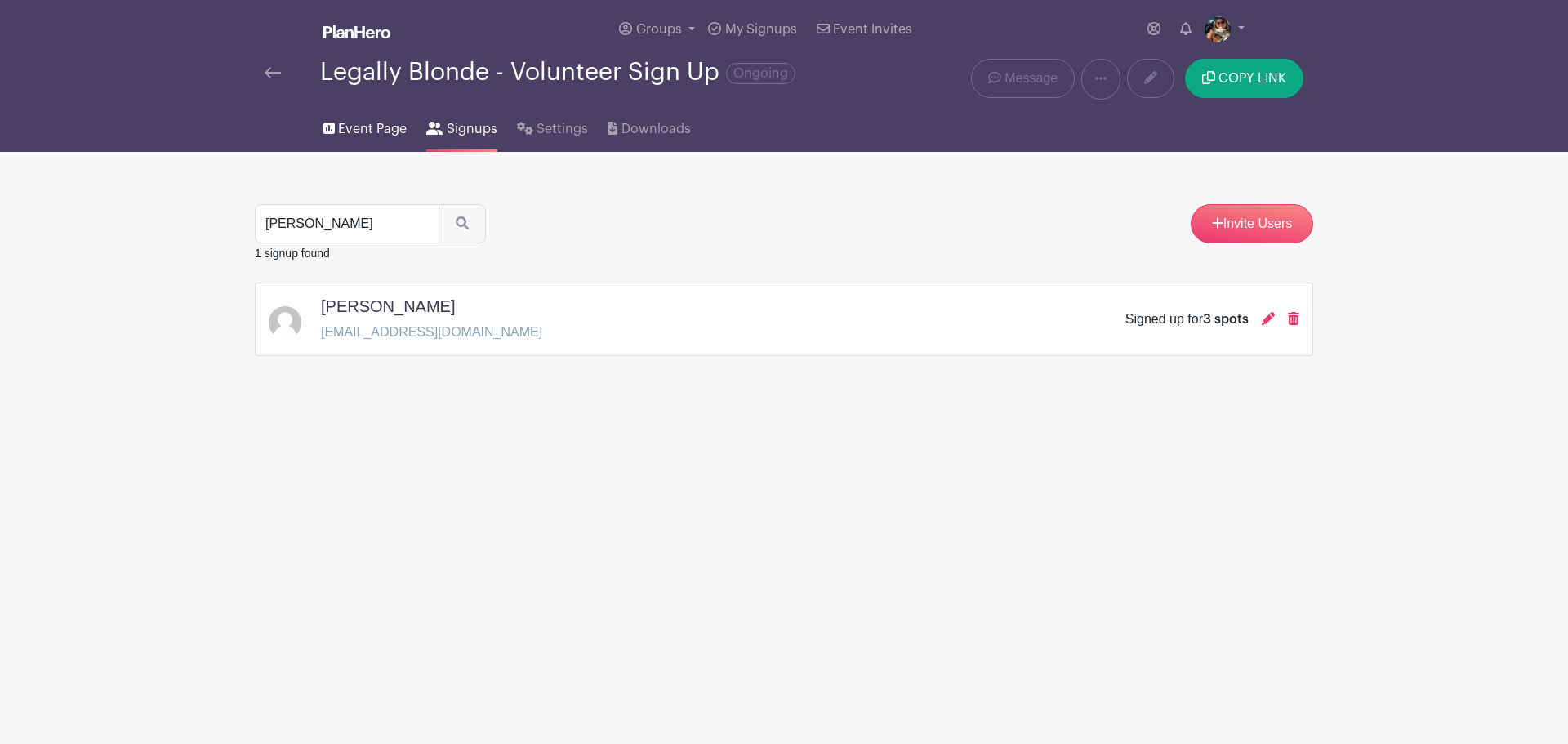
click at [372, 127] on span "Event Page" at bounding box center [372, 128] width 69 height 19
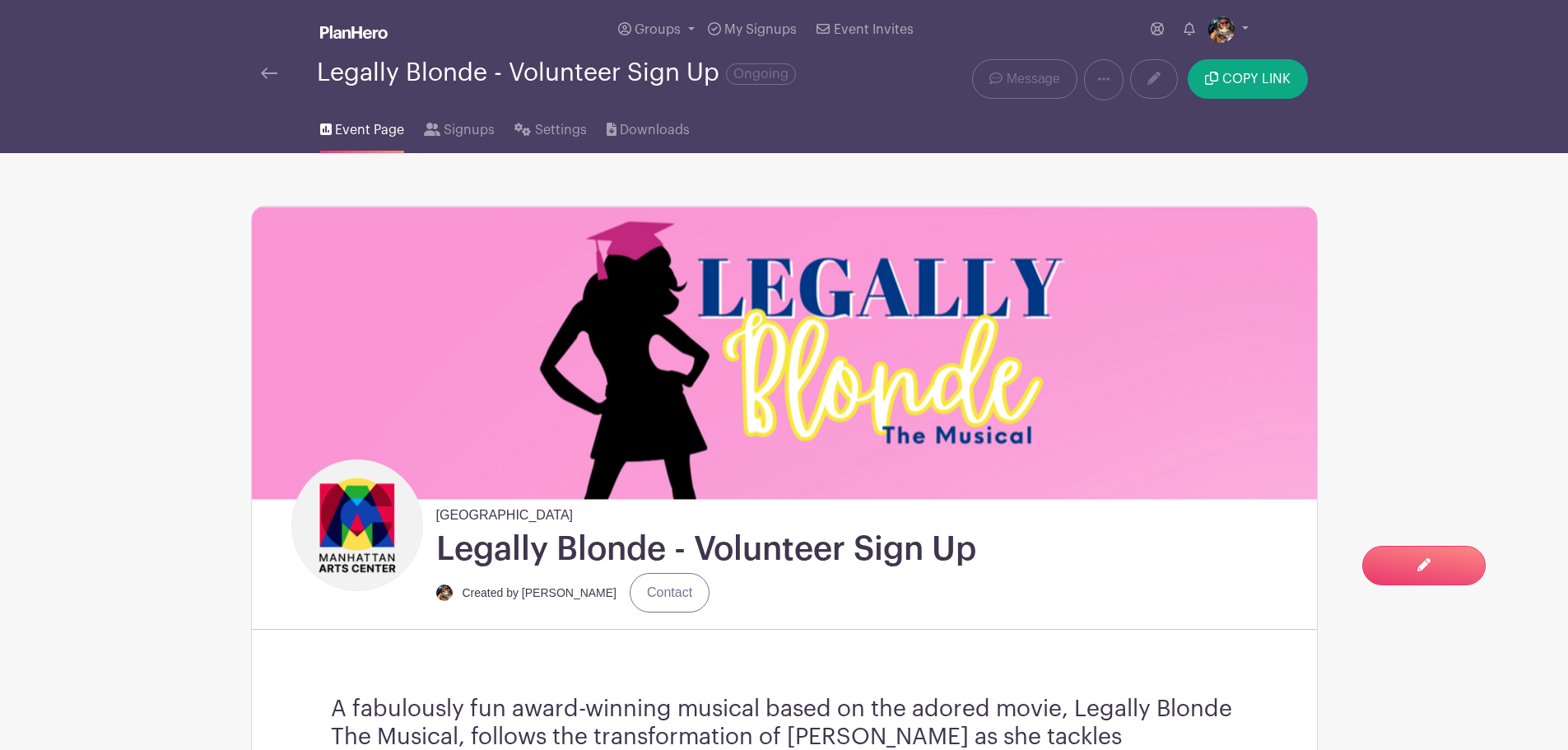
click at [272, 78] on img at bounding box center [269, 73] width 17 height 11
